Goal: Transaction & Acquisition: Purchase product/service

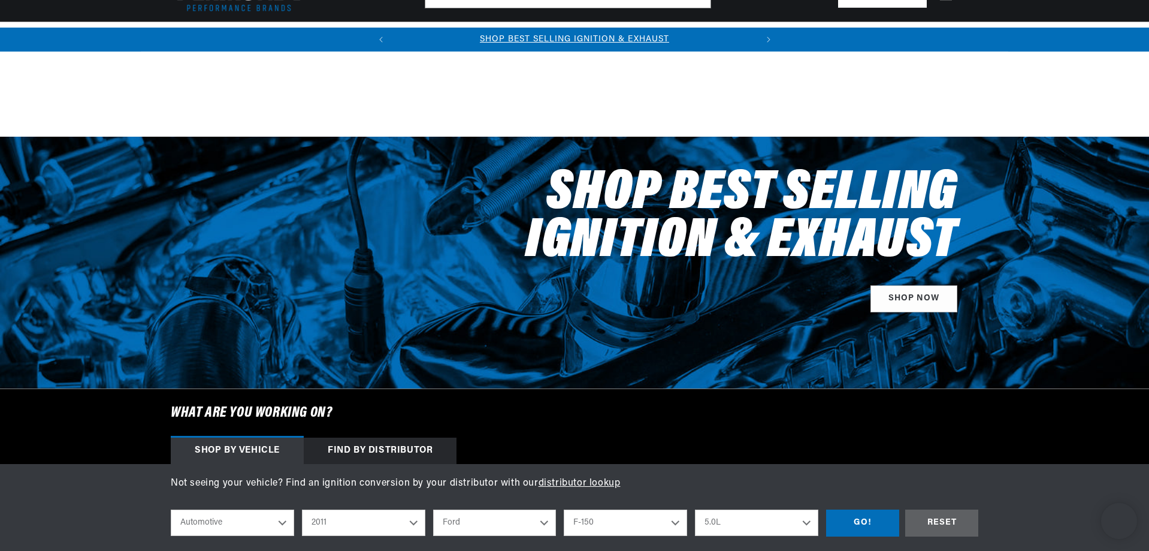
select select "2011"
select select "Ford"
select select "F-150"
select select "5.0L"
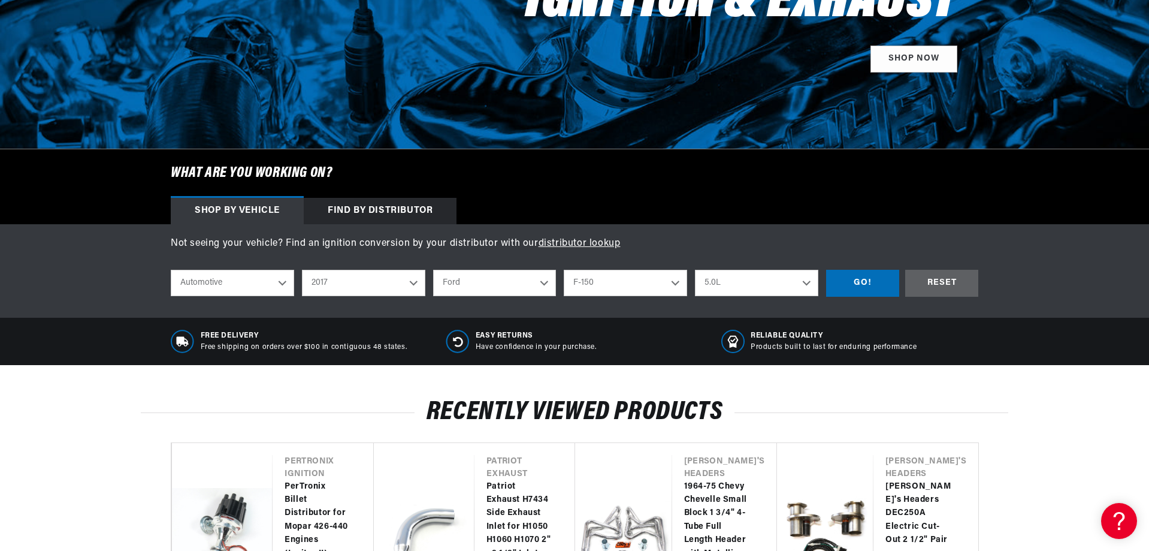
click at [302, 270] on select "2026 2025 2024 2023 2022 2021 2020 2019 2018 2017 2016 2015 2014 2013 2012 2011…" at bounding box center [363, 283] width 123 height 26
select select "2017"
click at [468, 279] on select "Cadillac Chevrolet Chrysler Dodge Ford GMC INFINITI Jeep Nissan Ram Subaru Toyo…" at bounding box center [494, 283] width 123 height 26
click at [433, 270] on select "Cadillac Chevrolet Chrysler Dodge Ford GMC INFINITI Jeep Nissan Ram Subaru Toyo…" at bounding box center [494, 283] width 123 height 26
select select "Ram"
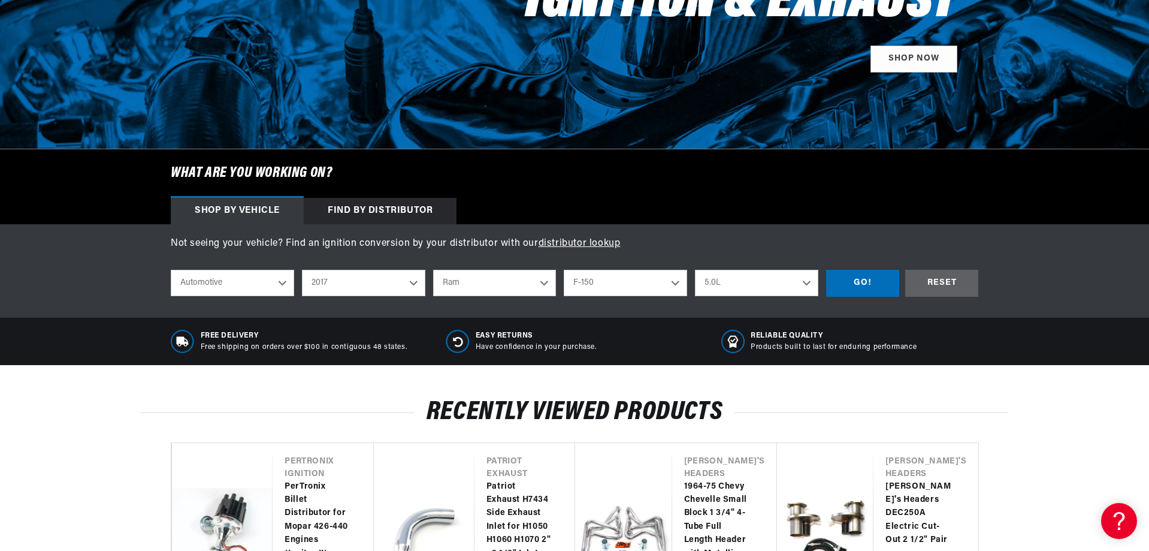
select select "Model"
select select "Engine"
click at [598, 279] on select "Model 1500" at bounding box center [625, 283] width 123 height 26
select select "1500"
click at [564, 270] on select "Model 1500" at bounding box center [625, 283] width 123 height 26
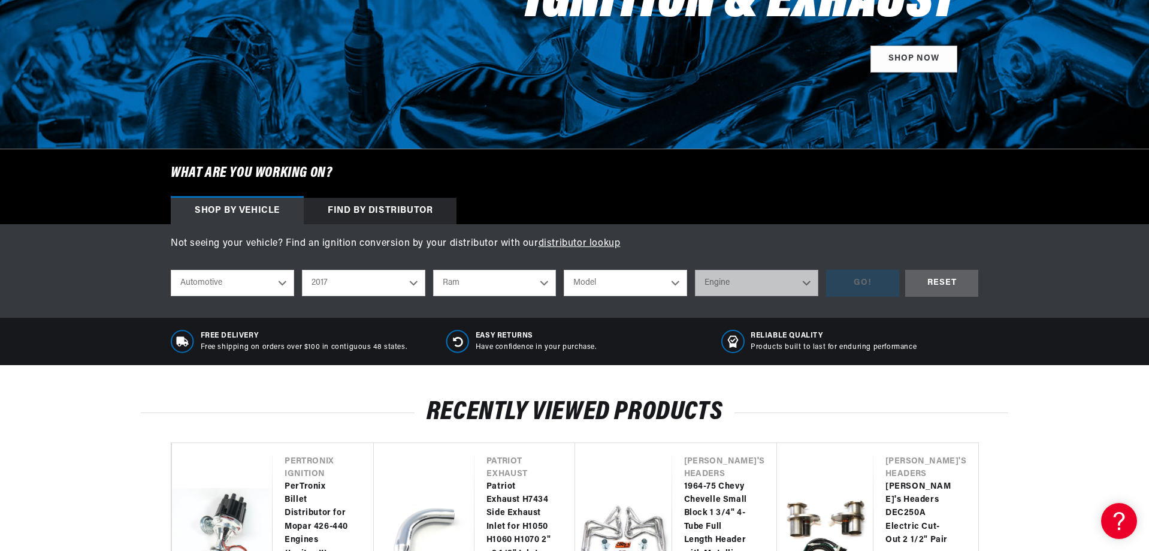
select select "1500"
click at [704, 283] on select "Engine 5.7L" at bounding box center [756, 283] width 123 height 26
select select "5.7L"
click at [695, 270] on select "Engine 5.7L" at bounding box center [756, 283] width 123 height 26
select select "5.7L"
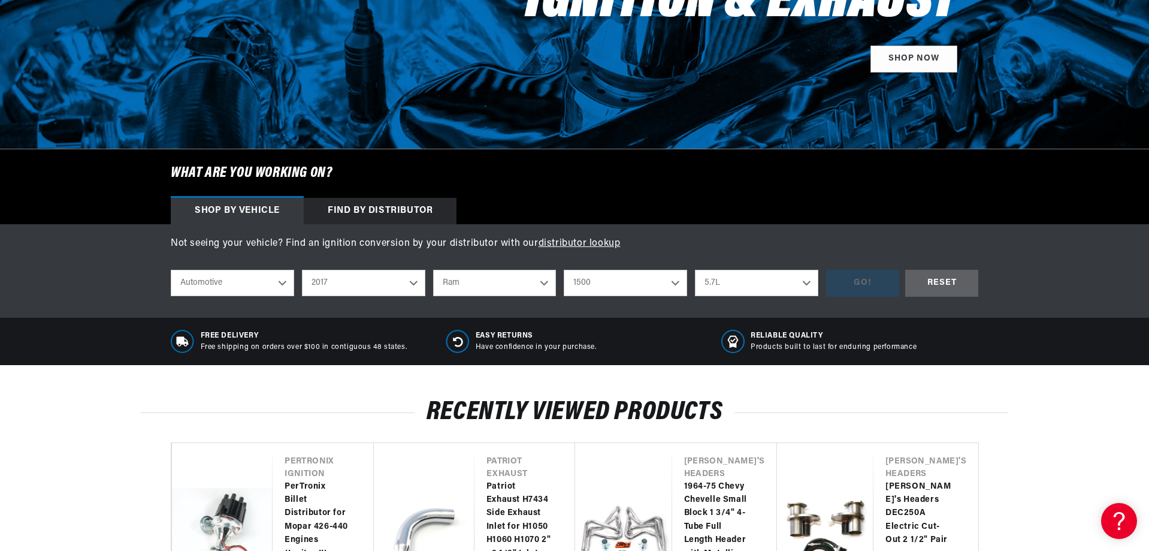
scroll to position [0, 363]
click at [835, 288] on div "GO!" at bounding box center [862, 283] width 73 height 27
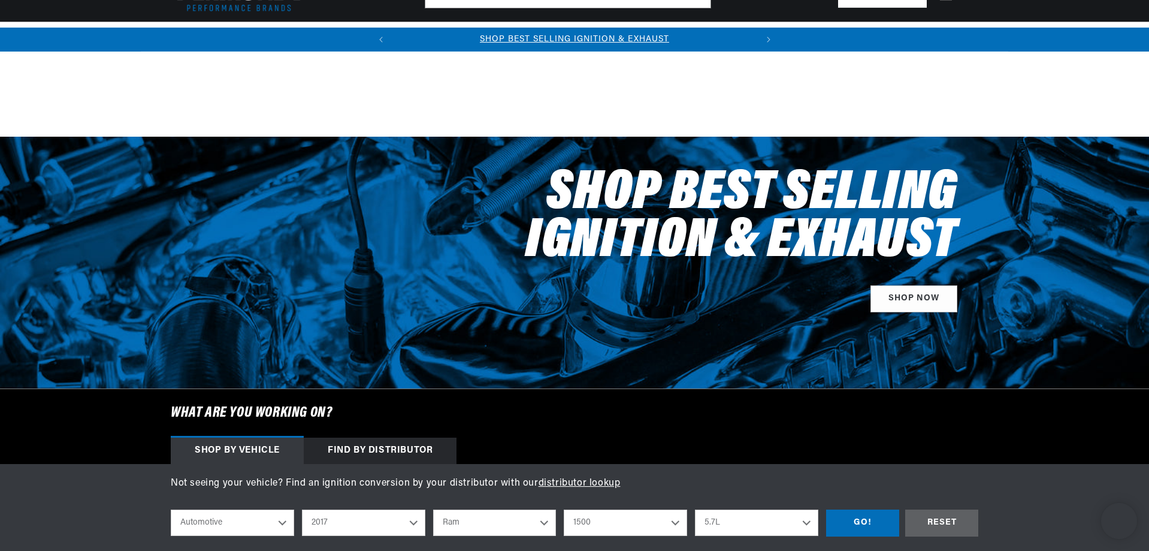
select select "2017"
select select "Ram"
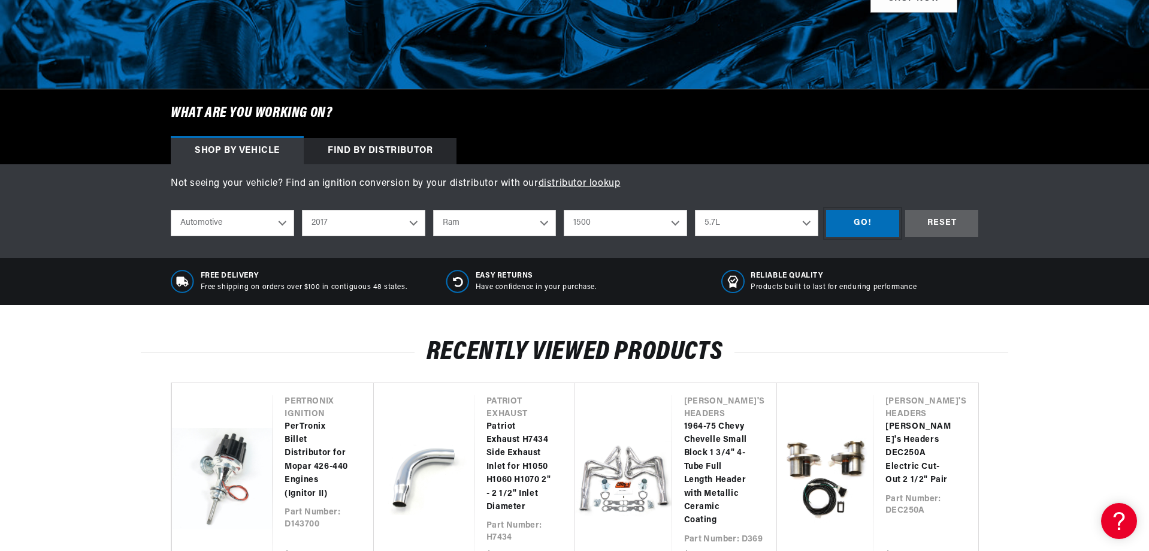
click at [853, 222] on div "GO!" at bounding box center [862, 223] width 73 height 27
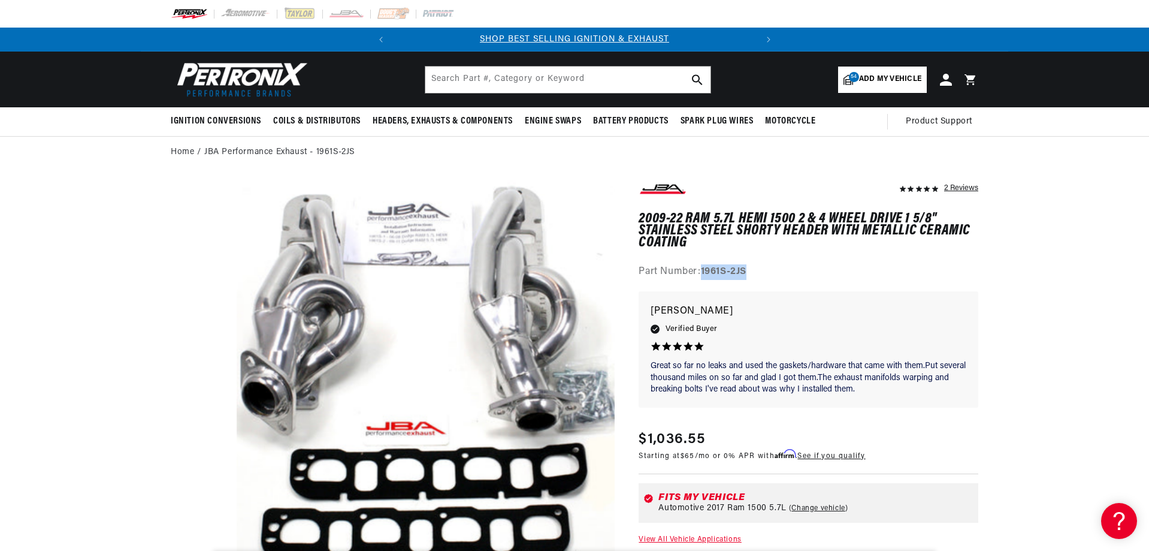
click at [262, 71] on img at bounding box center [240, 79] width 138 height 41
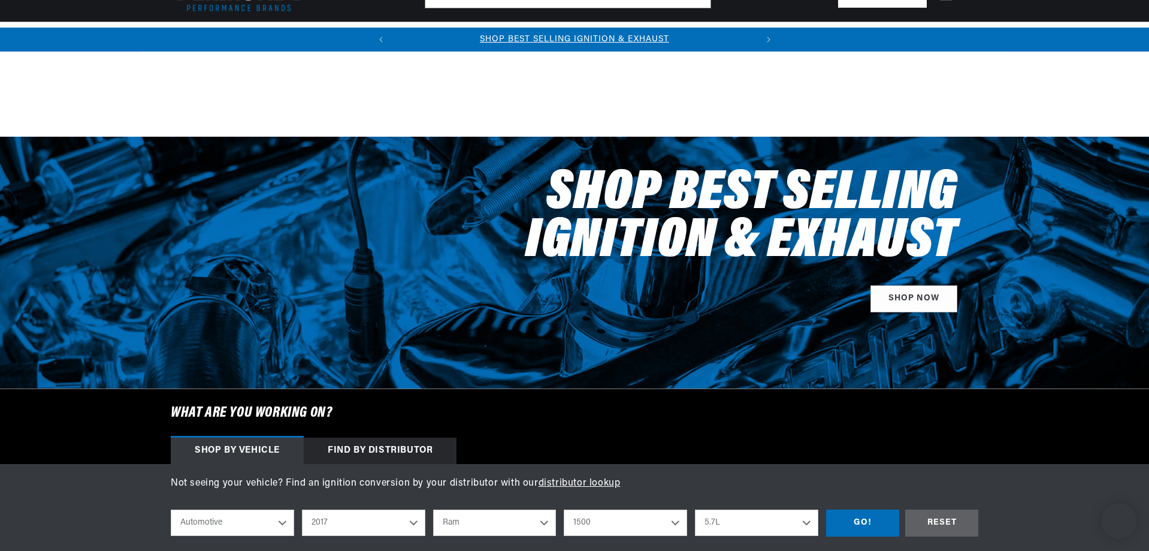
select select "2017"
select select "Ram"
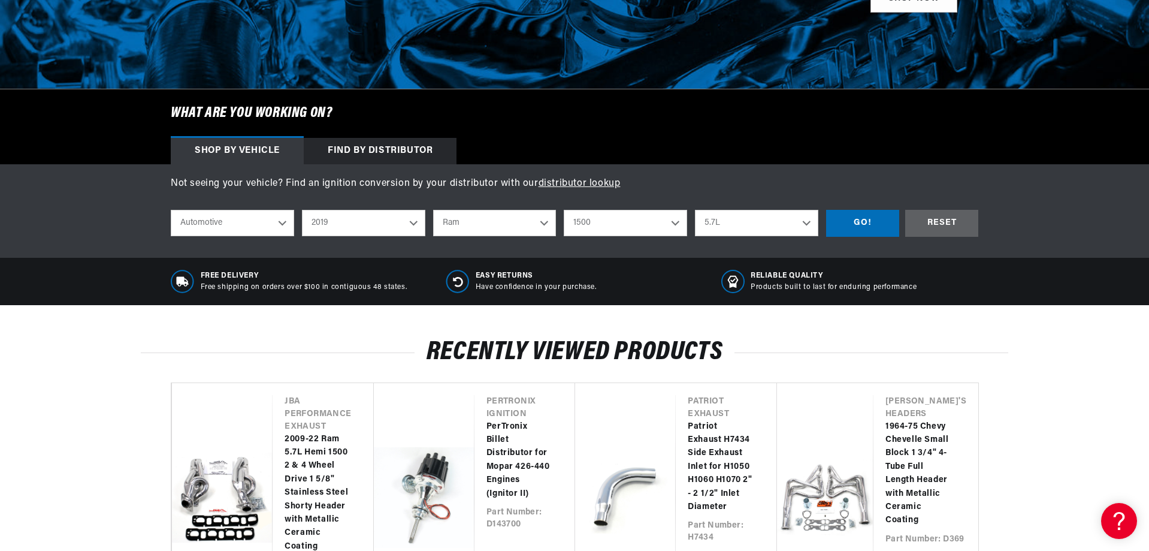
click at [302, 210] on select "2026 2025 2024 2023 2022 2021 2020 2019 2018 2017 2016 2015 2014 2013 2012 2011…" at bounding box center [363, 223] width 123 height 26
select select "2019"
click at [626, 216] on select "1500 1500 Classic" at bounding box center [625, 223] width 123 height 26
click at [928, 219] on div "RESET" at bounding box center [942, 223] width 73 height 27
select select "Year"
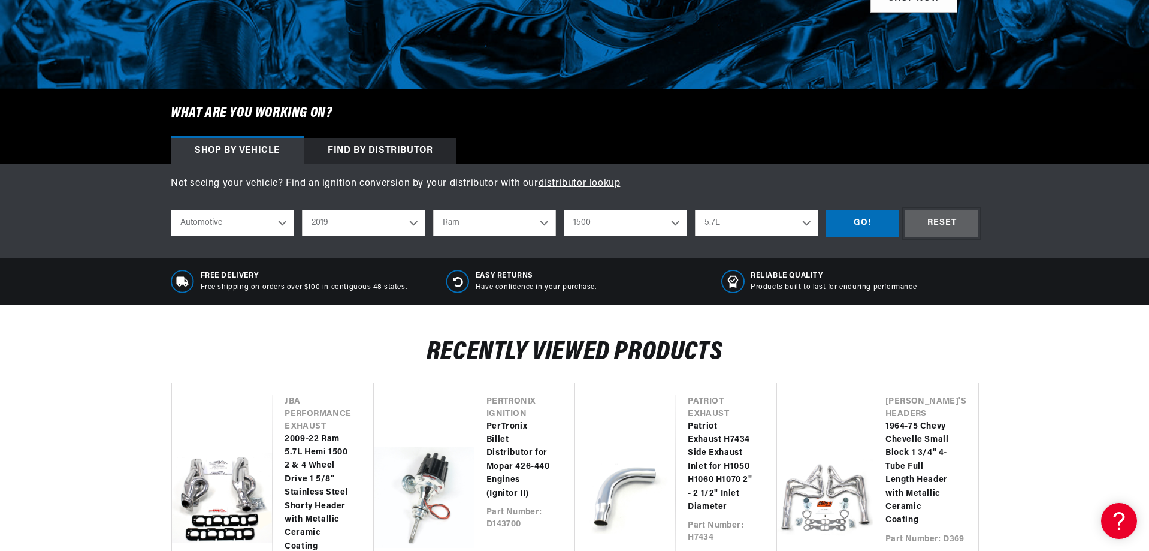
select select "Make"
select select "Model"
select select "Engine"
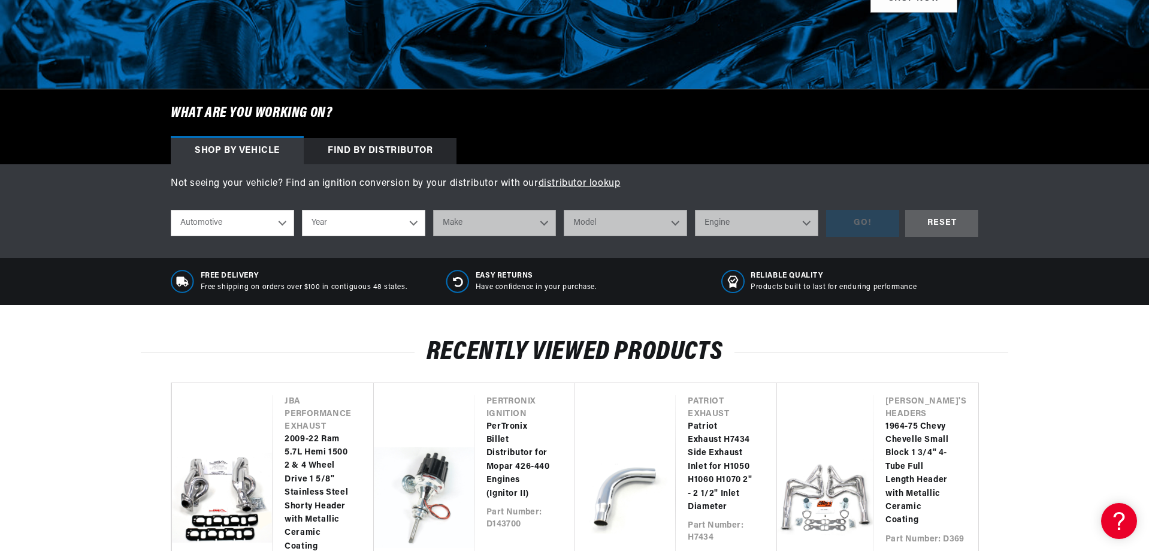
click at [328, 224] on select "Year [DATE] 2025 2024 2023 2022 2021 2020 2019 2018 2017 2016 2015 2014 2013 20…" at bounding box center [363, 223] width 123 height 26
select select "2019"
click at [302, 210] on select "Year [DATE] 2025 2024 2023 2022 2021 2020 2019 2018 2017 2016 2015 2014 2013 20…" at bounding box center [363, 223] width 123 height 26
select select "2019"
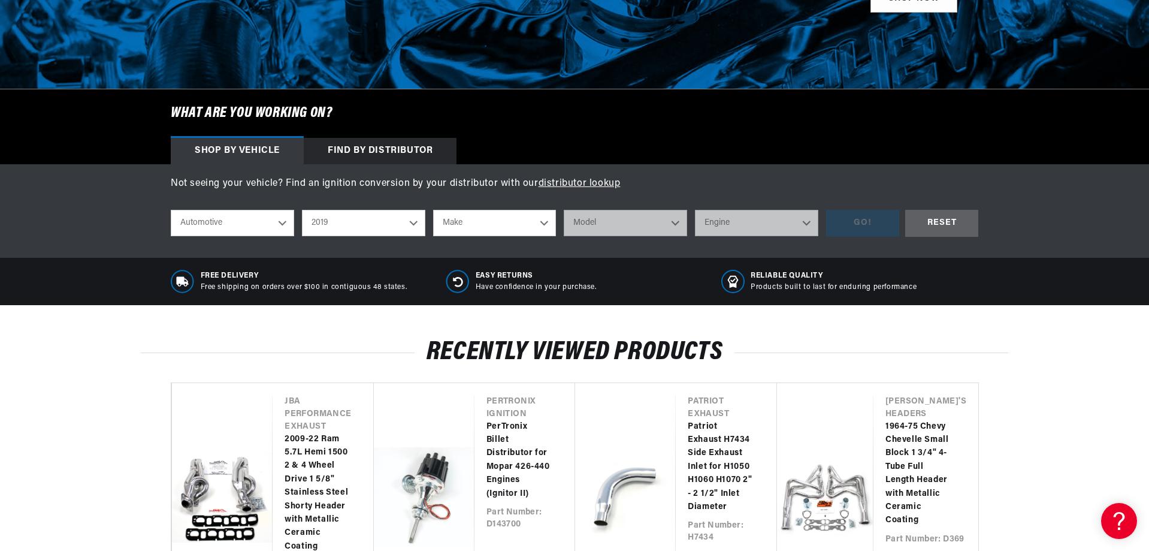
click at [452, 229] on select "Make Cadillac Chevrolet Chrysler Dodge Ford GMC INFINITI Jeep Nissan Ram Subaru…" at bounding box center [494, 223] width 123 height 26
select select "Ram"
click at [433, 210] on select "Make Cadillac Chevrolet Chrysler Dodge Ford GMC INFINITI Jeep Nissan Ram Subaru…" at bounding box center [494, 223] width 123 height 26
select select "Ram"
click at [586, 231] on select "Model 1500 1500 Classic" at bounding box center [625, 223] width 123 height 26
